Goal: Check status: Check status

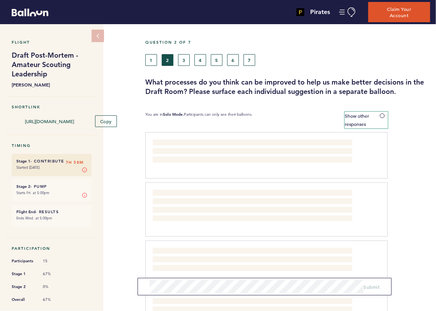
click at [380, 115] on span at bounding box center [384, 115] width 8 height 2
click at [0, 0] on input "Show other responses" at bounding box center [0, 0] width 0 height 0
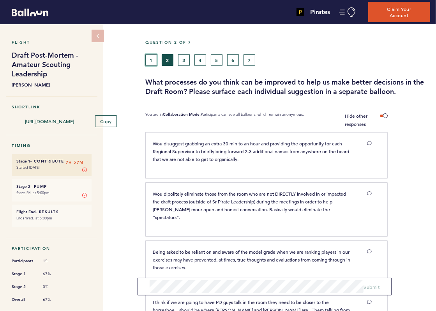
click at [150, 54] on button "1" at bounding box center [151, 60] width 12 height 12
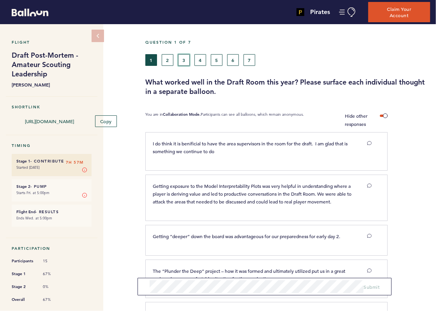
click at [185, 57] on button "3" at bounding box center [184, 60] width 12 height 12
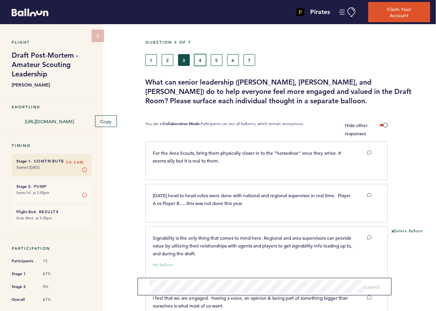
click at [202, 57] on button "4" at bounding box center [200, 60] width 12 height 12
